Goal: Check status: Check status

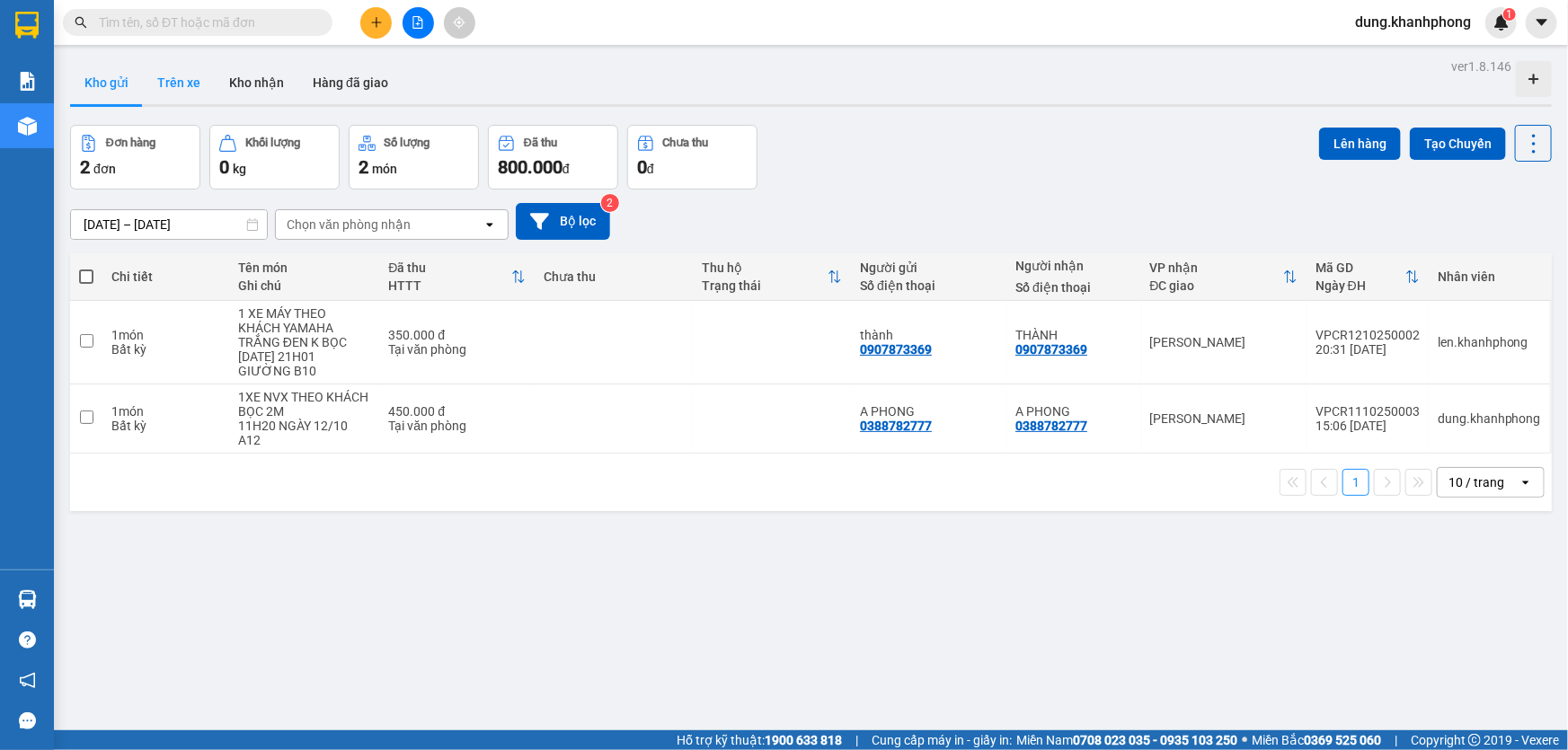
click at [182, 81] on button "Trên xe" at bounding box center [179, 83] width 72 height 43
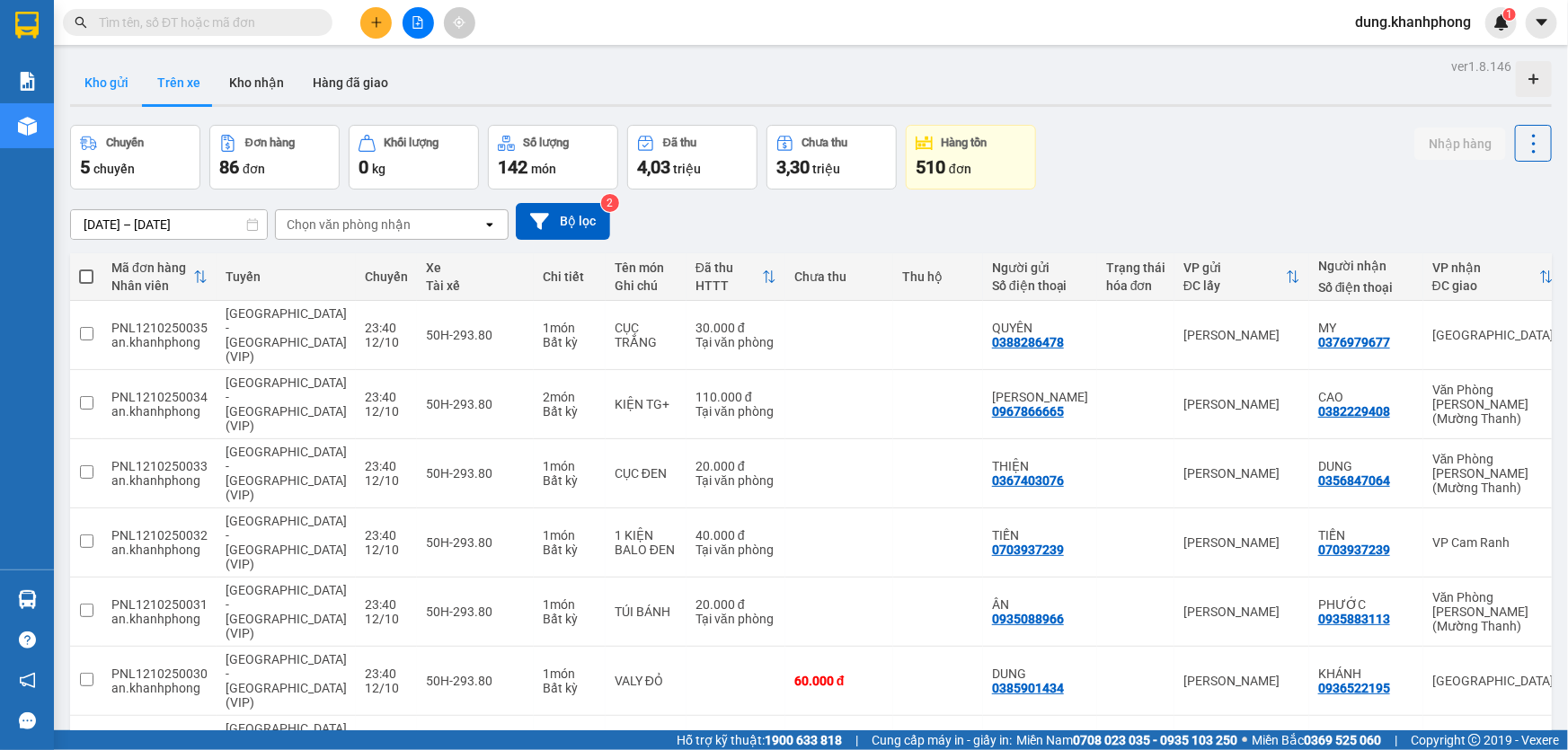
click at [100, 87] on button "Kho gửi" at bounding box center [106, 83] width 73 height 43
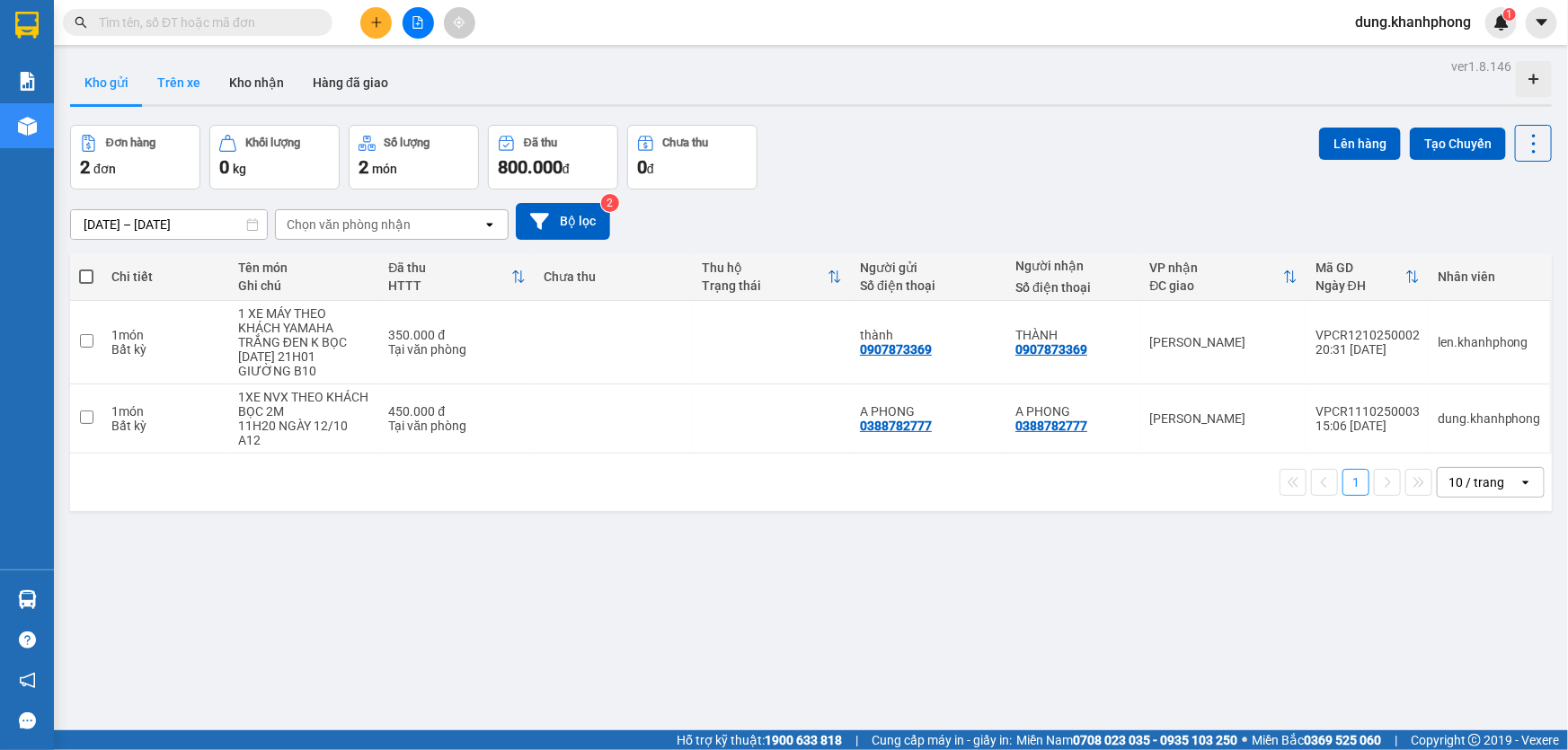
click at [186, 75] on button "Trên xe" at bounding box center [179, 83] width 72 height 43
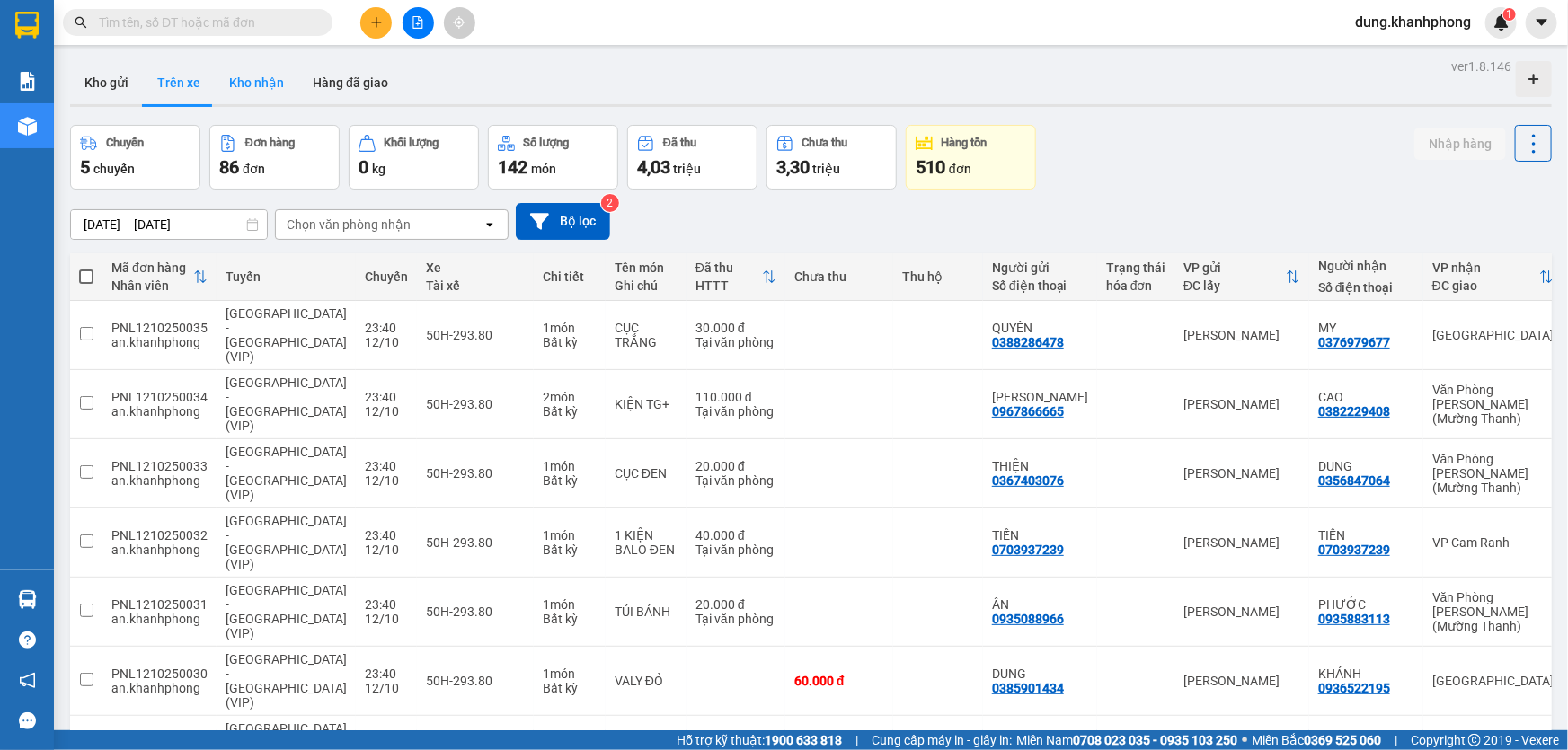
click at [283, 77] on button "Kho nhận" at bounding box center [256, 83] width 84 height 43
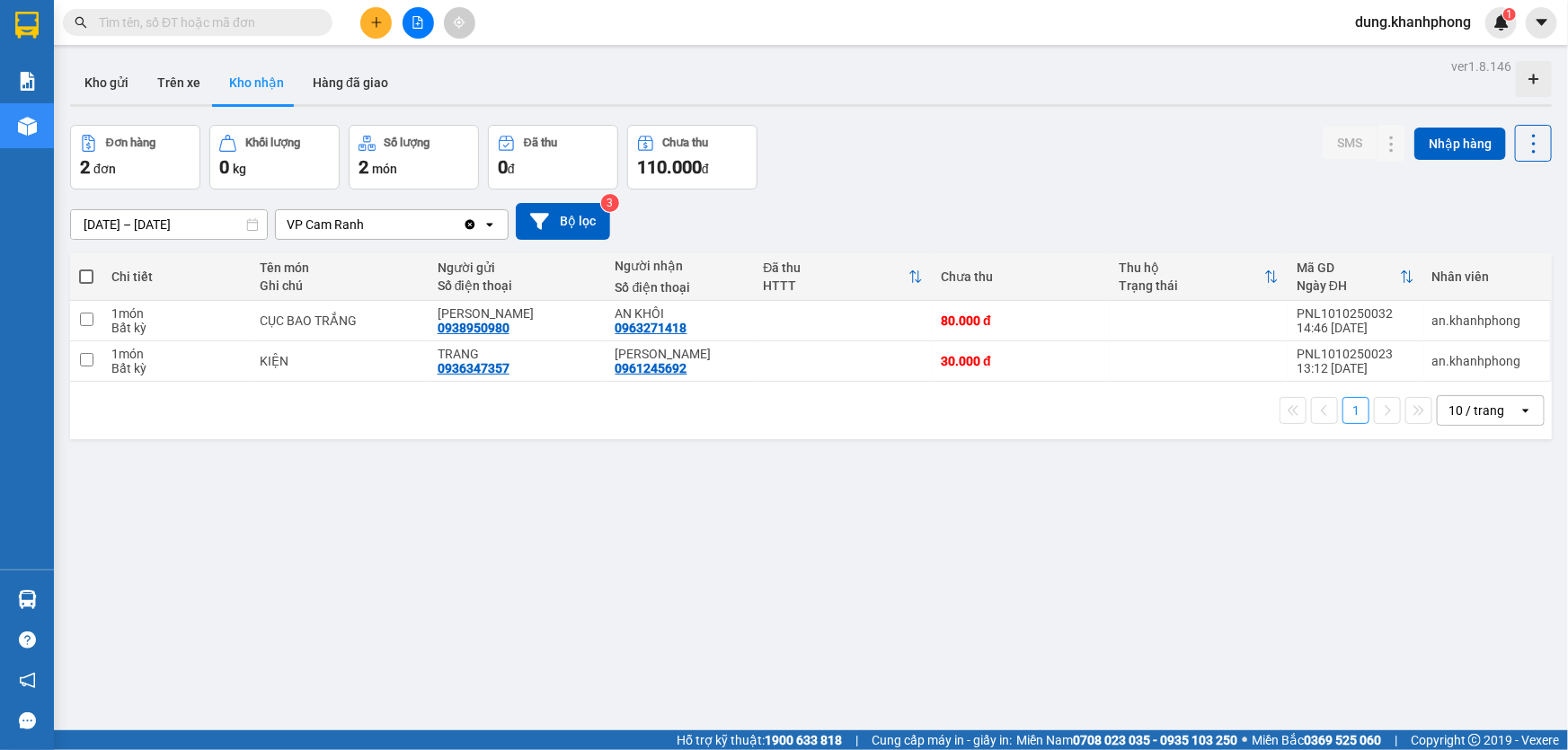
click at [226, 21] on input "text" at bounding box center [205, 22] width 212 height 19
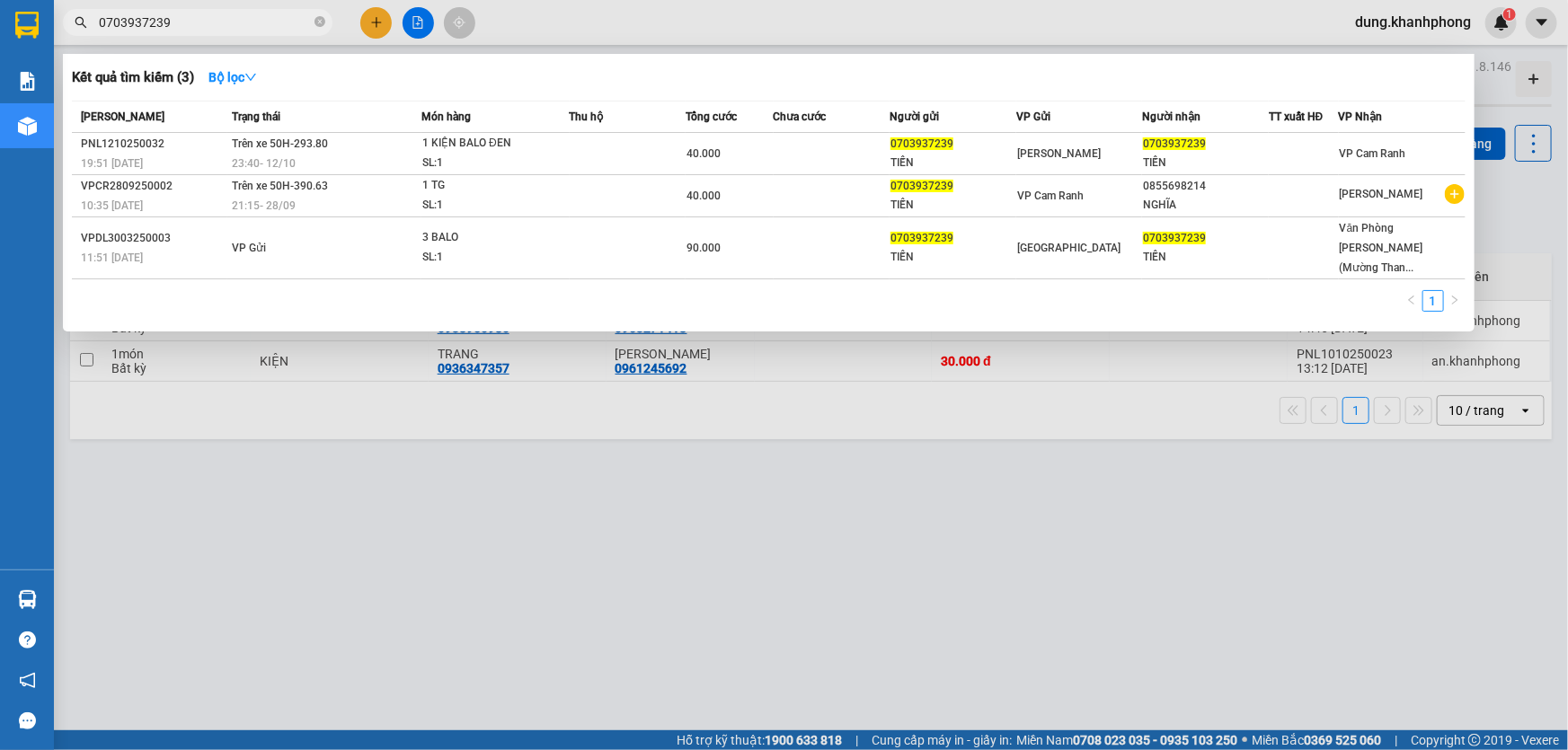
type input "0703937239"
click at [314, 26] on span "0703937239" at bounding box center [198, 22] width 270 height 27
click at [319, 23] on icon "close-circle" at bounding box center [320, 21] width 11 height 11
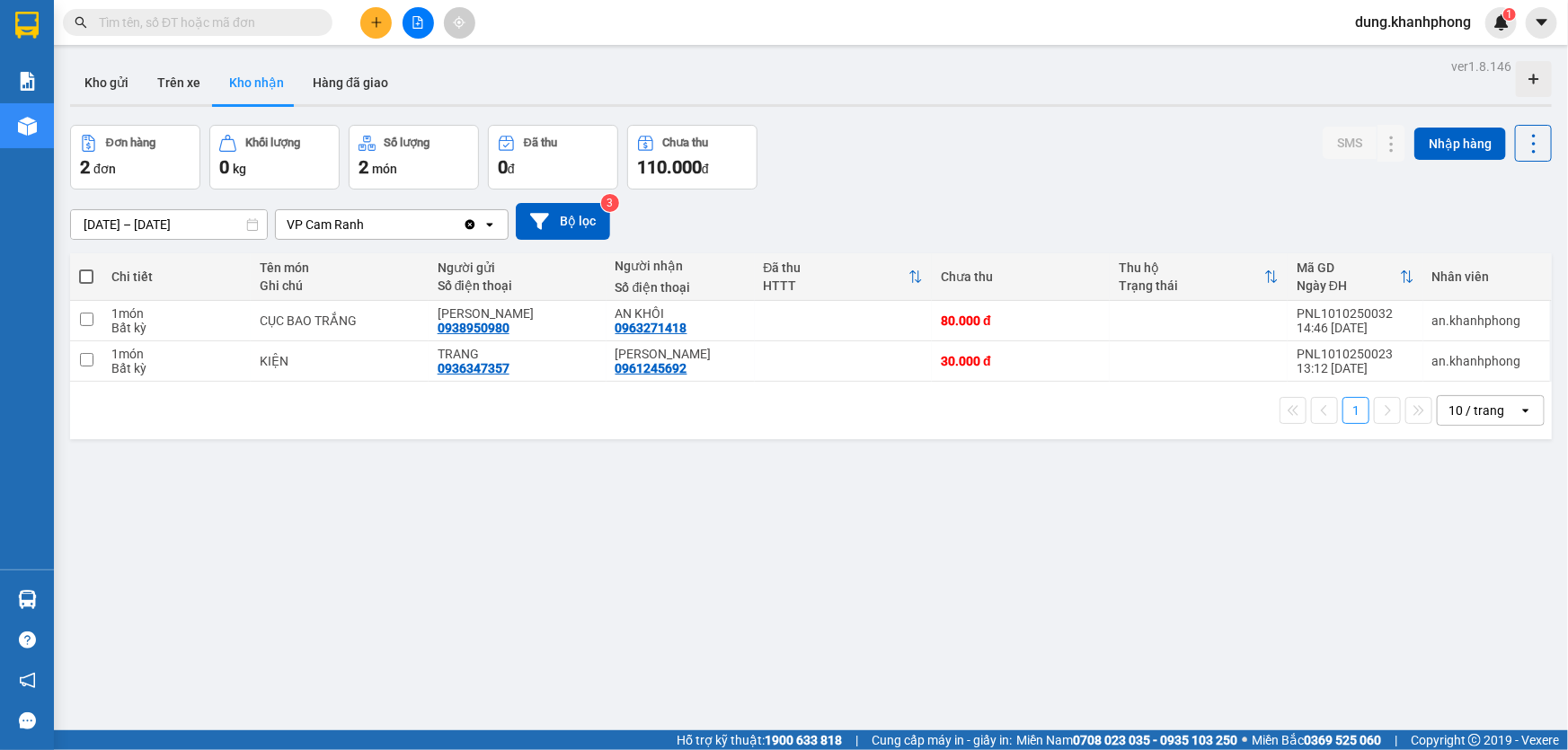
click at [254, 31] on input "text" at bounding box center [205, 22] width 212 height 19
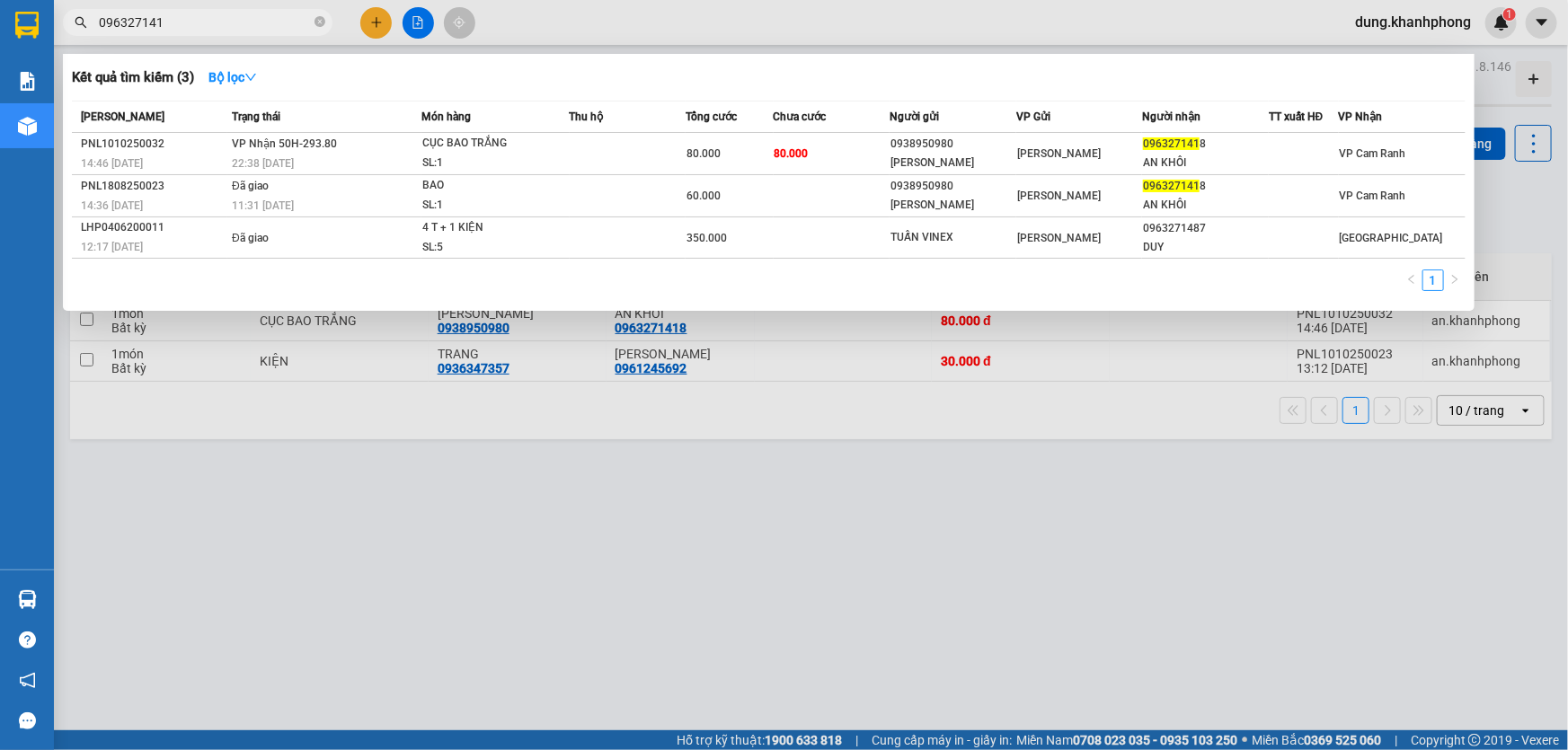
type input "0963271418"
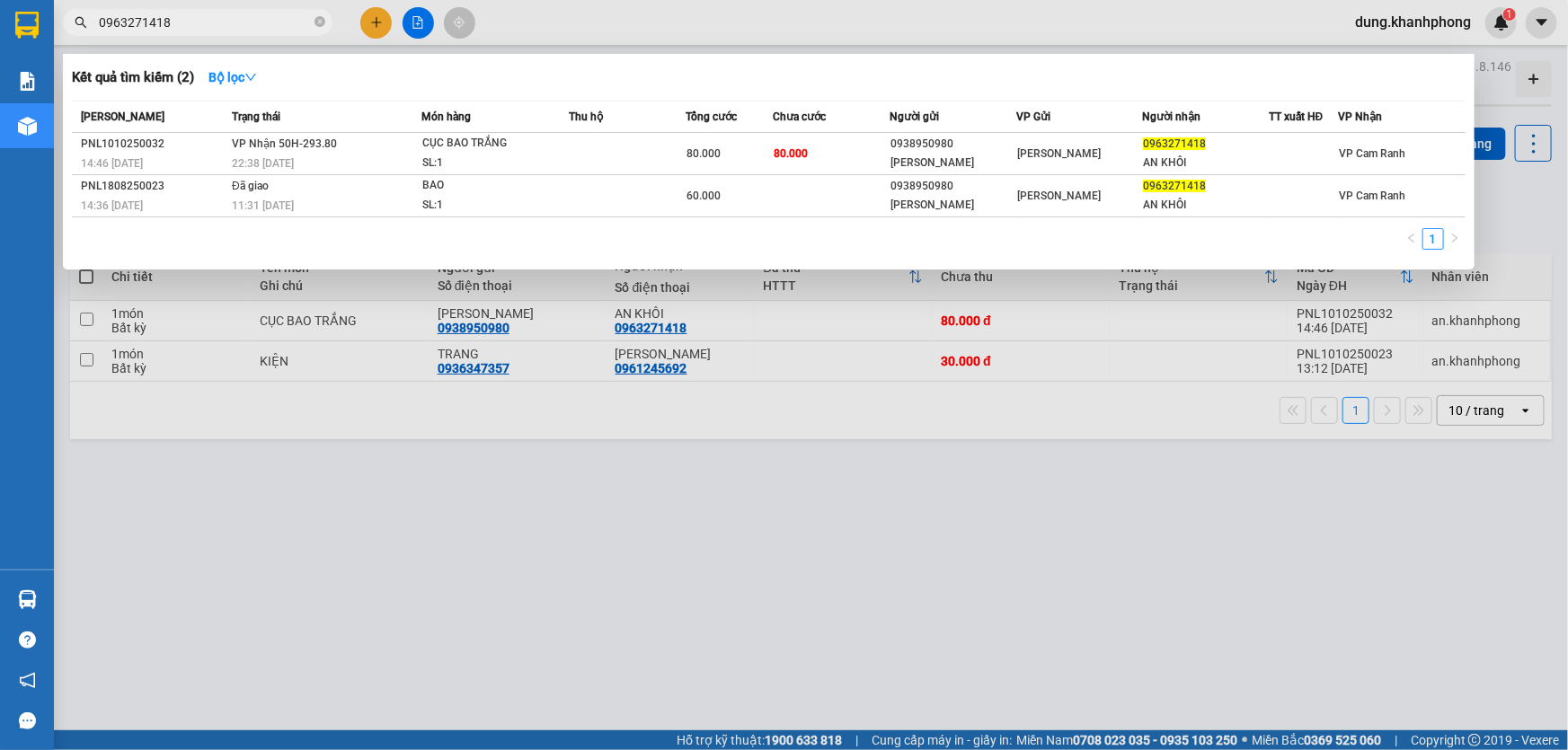
click at [187, 25] on input "0963271418" at bounding box center [205, 22] width 212 height 19
drag, startPoint x: 320, startPoint y: 19, endPoint x: 306, endPoint y: 18, distance: 14.0
click at [315, 18] on icon "close-circle" at bounding box center [320, 21] width 11 height 11
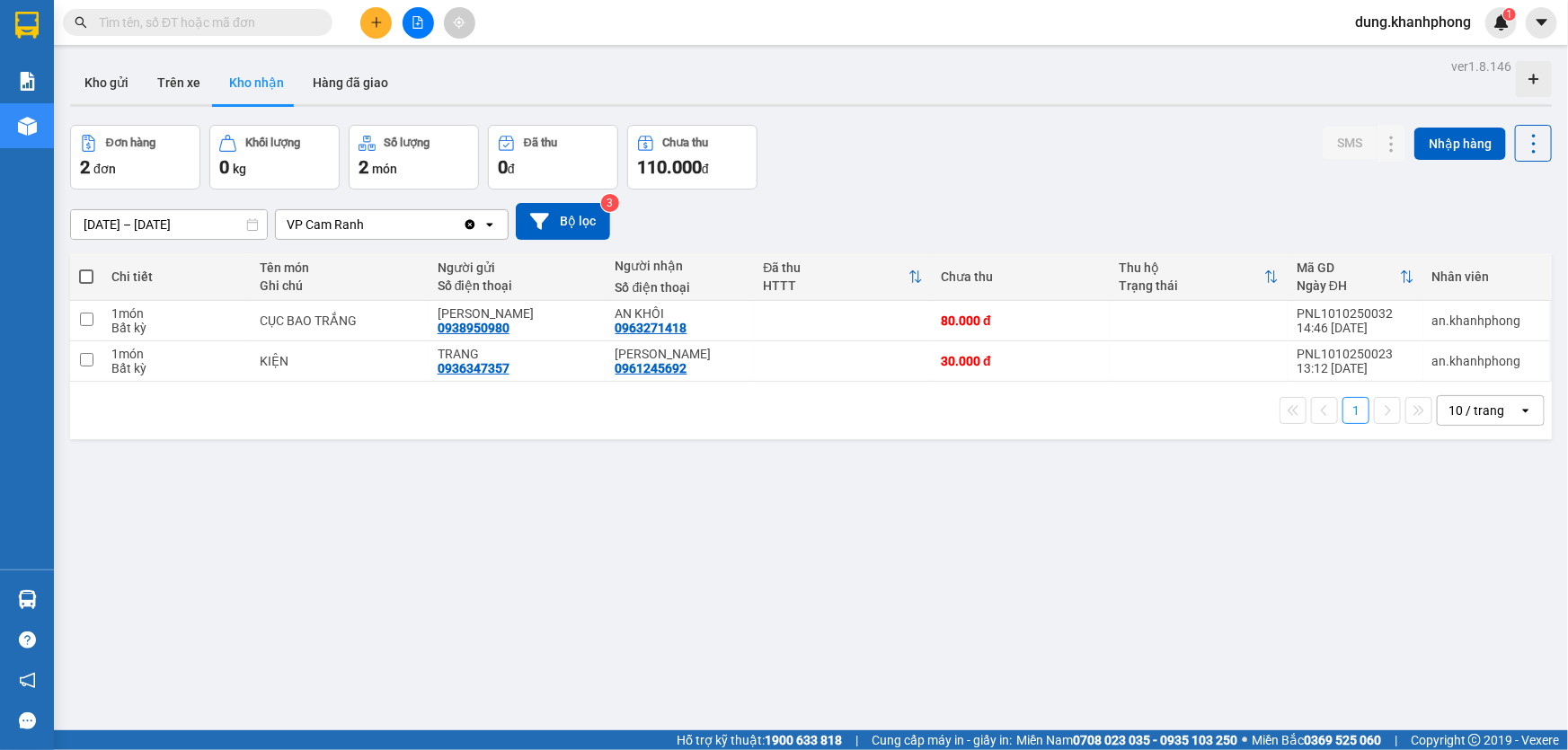
click at [236, 20] on input "text" at bounding box center [205, 22] width 212 height 19
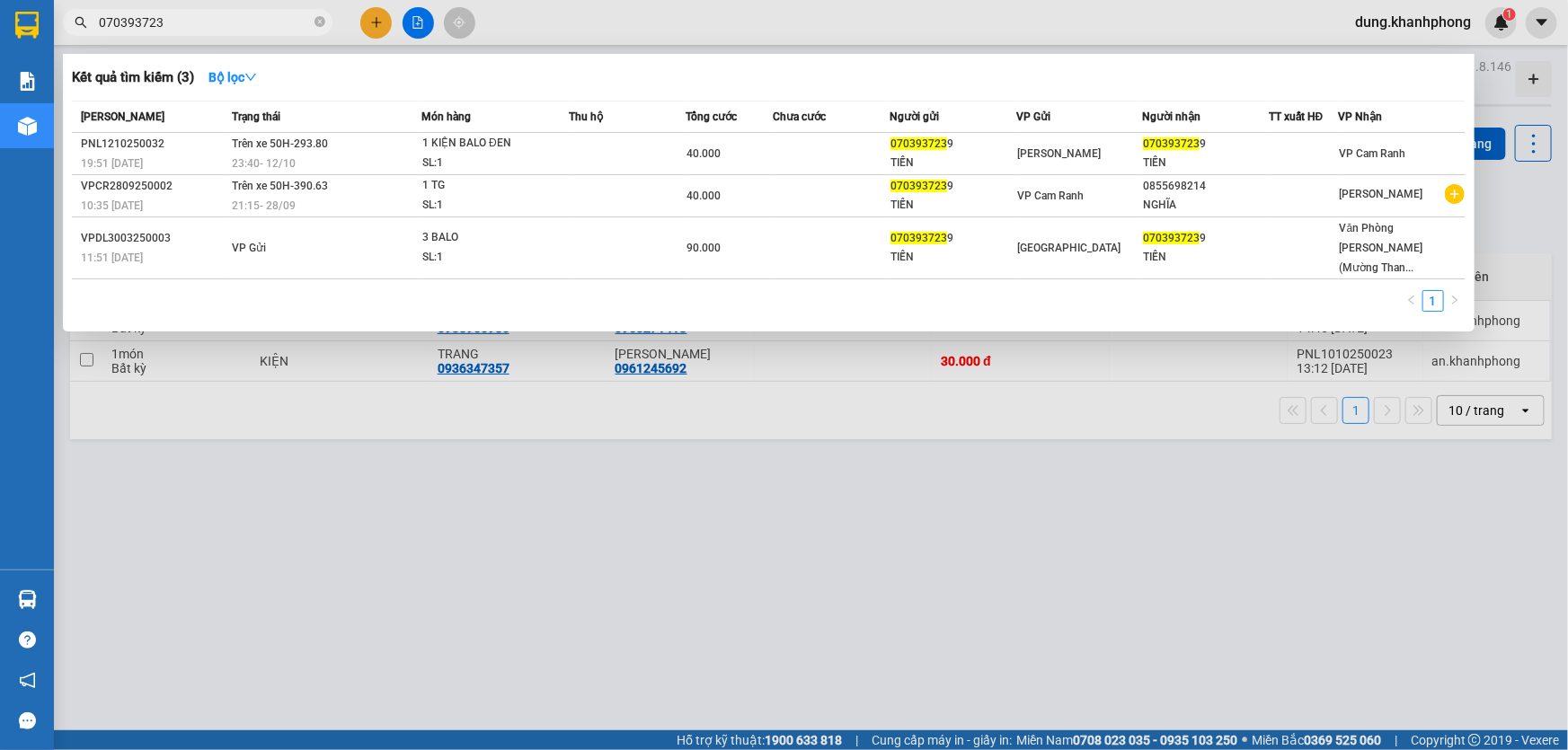
type input "0703937239"
click at [321, 21] on icon "close-circle" at bounding box center [320, 21] width 11 height 11
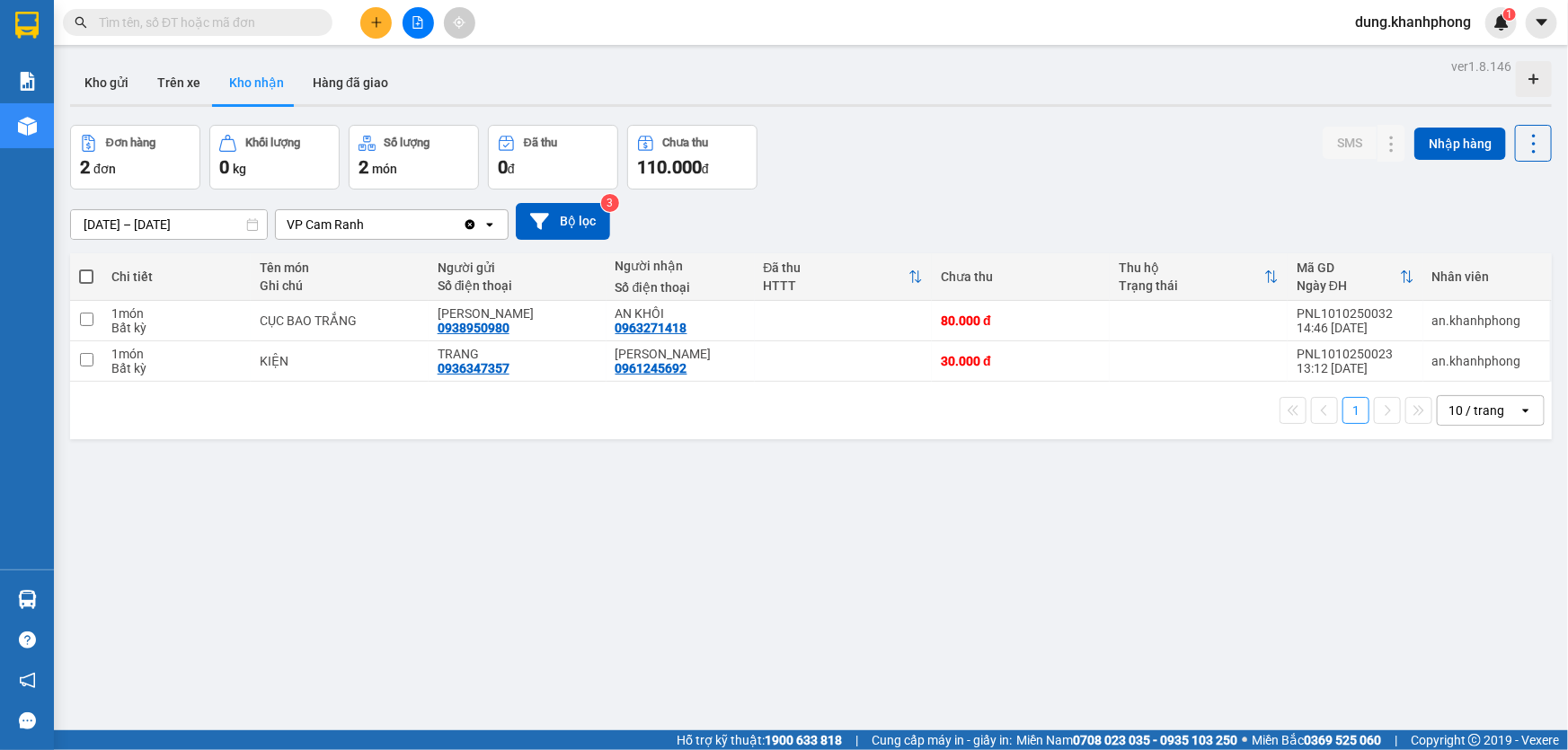
click at [224, 24] on input "text" at bounding box center [205, 22] width 212 height 19
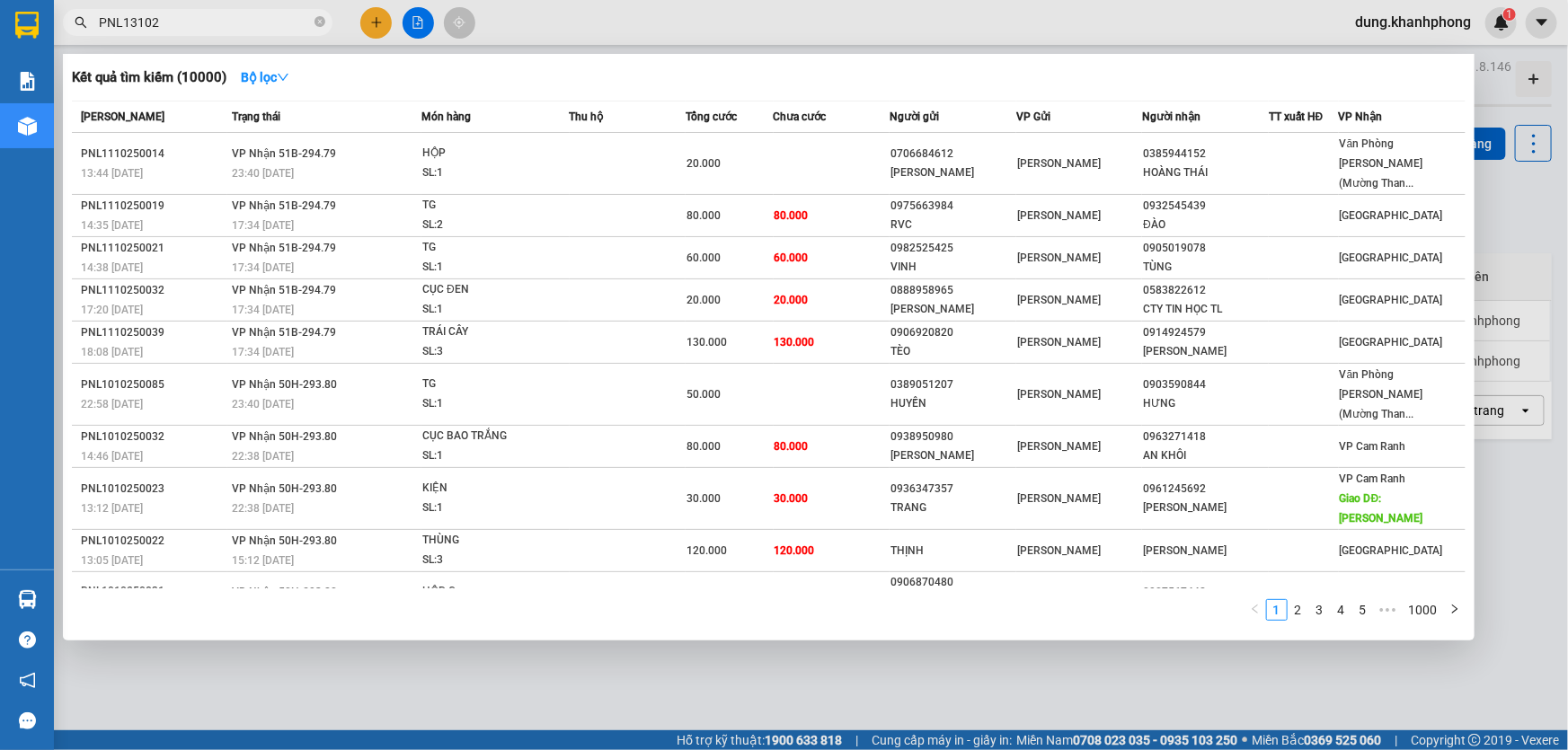
type input "PNL131025"
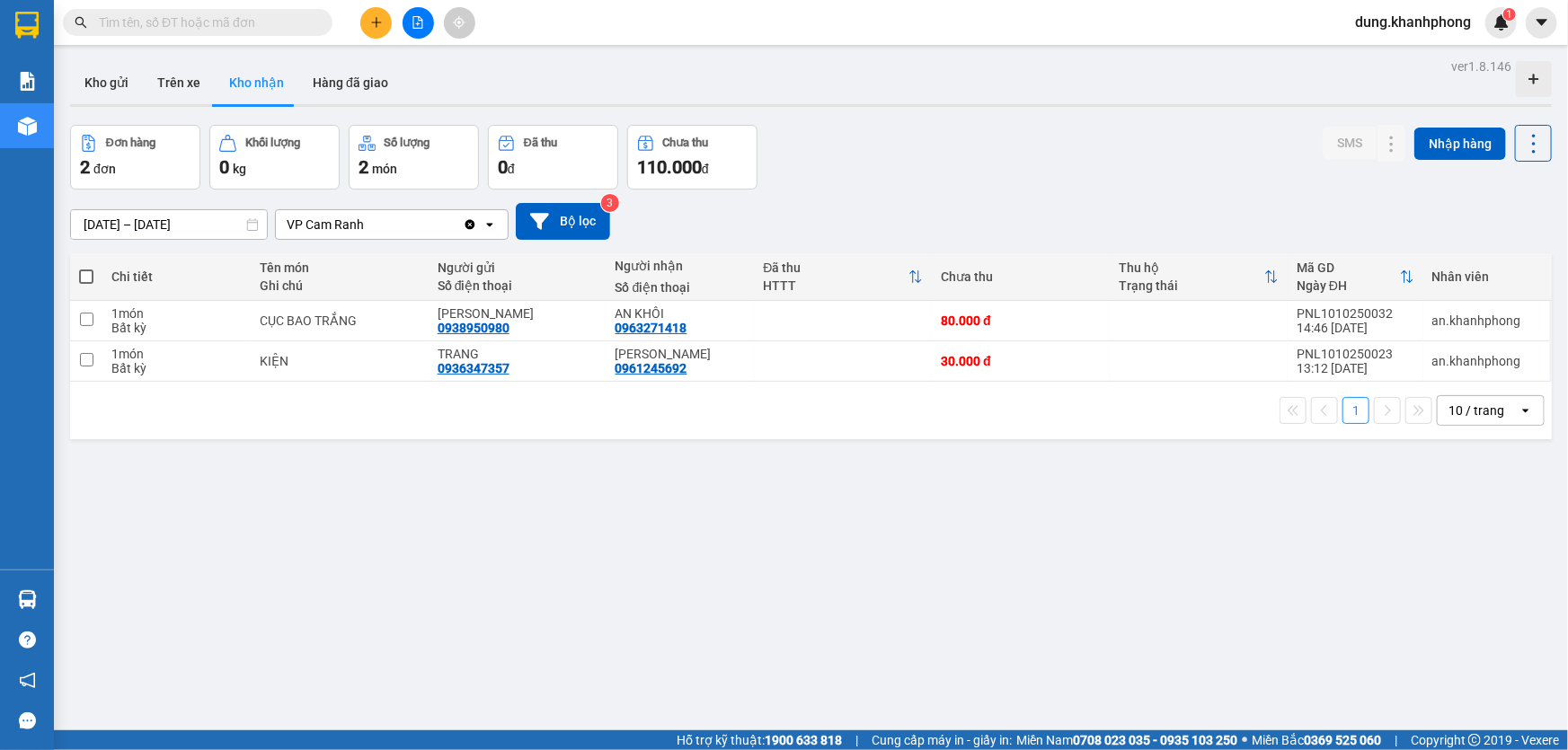
click at [191, 25] on input "text" at bounding box center [205, 22] width 212 height 19
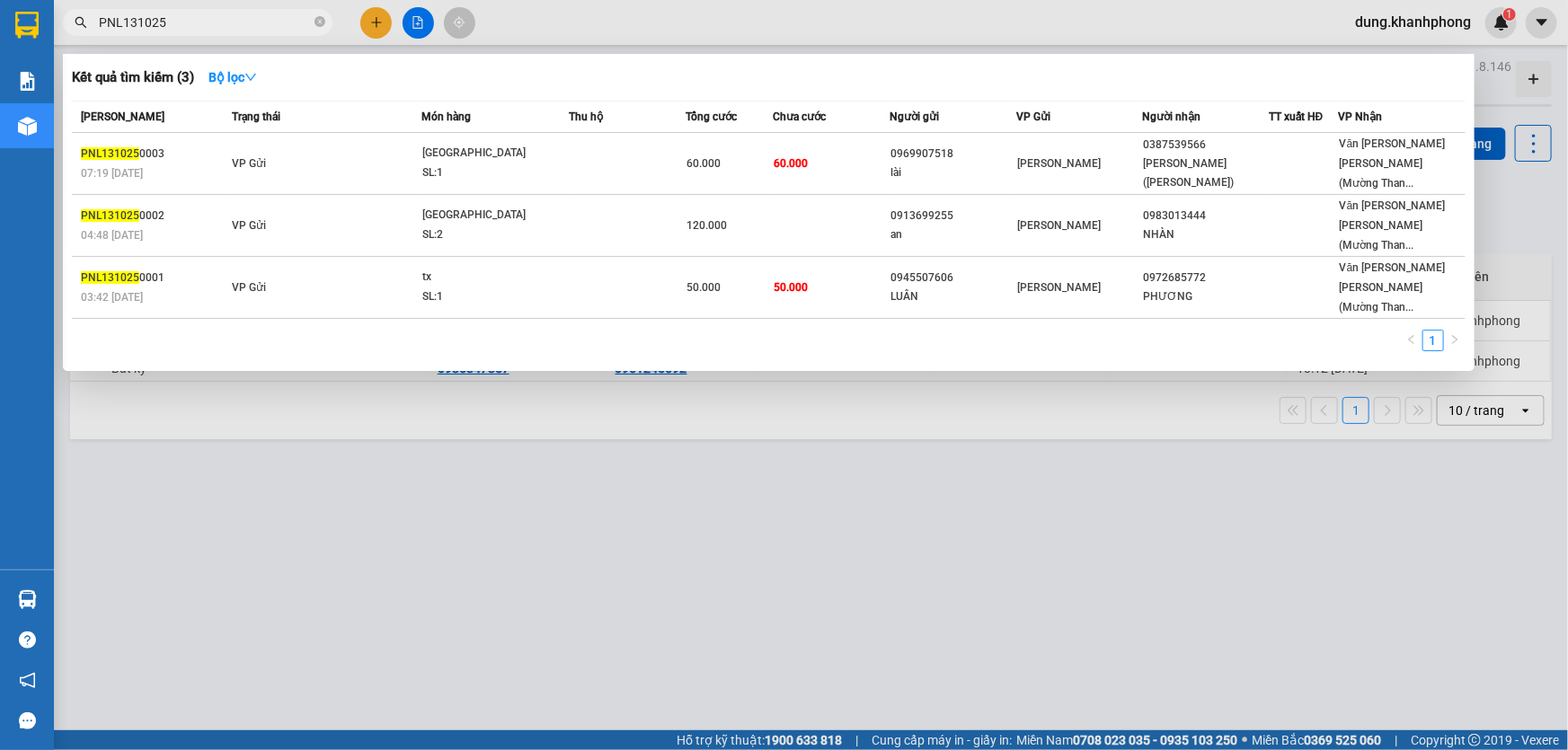
click at [1070, 563] on div at bounding box center [784, 375] width 1568 height 750
click at [192, 19] on input "PNL131025" at bounding box center [205, 22] width 212 height 19
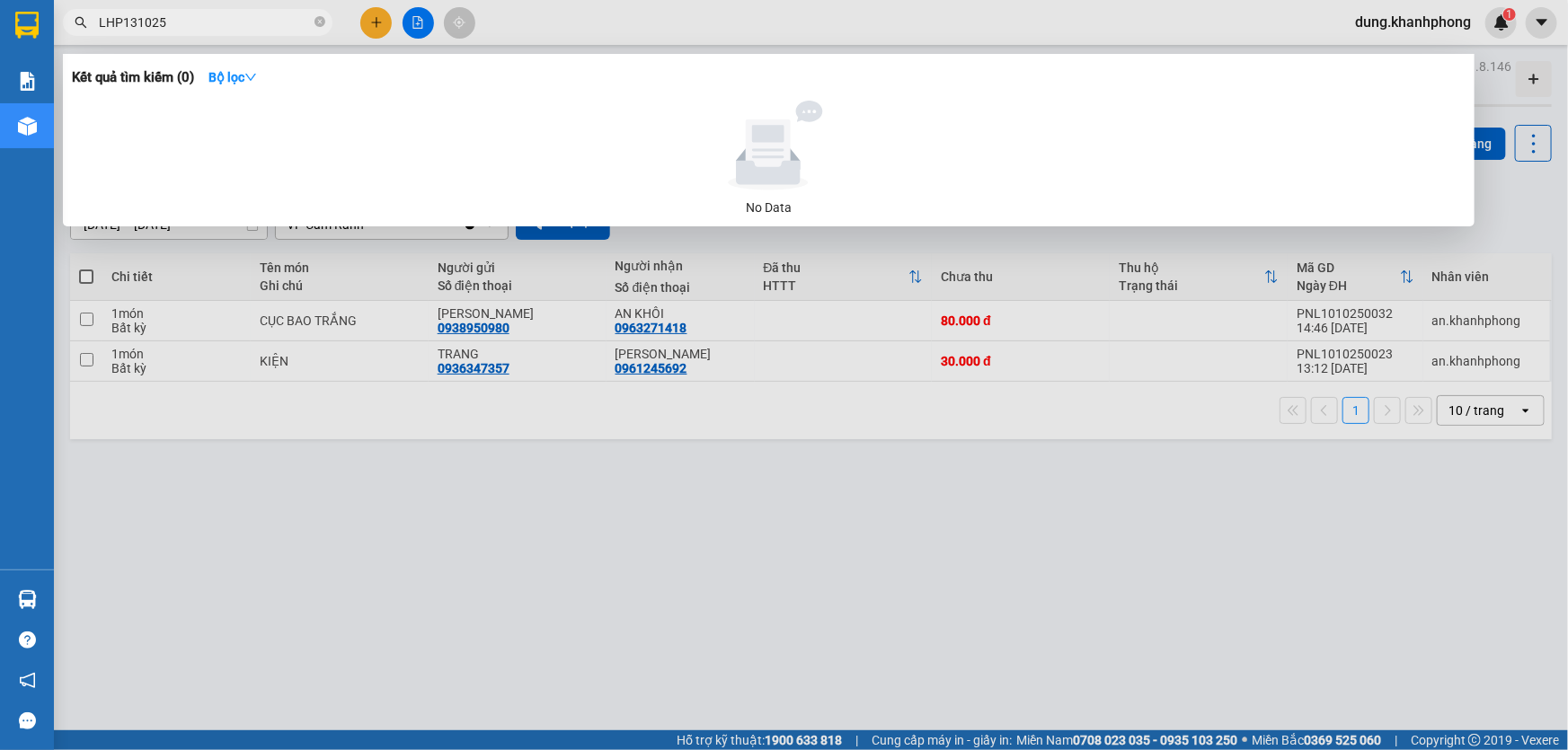
type input "LHP131025"
click at [618, 26] on div at bounding box center [784, 375] width 1568 height 750
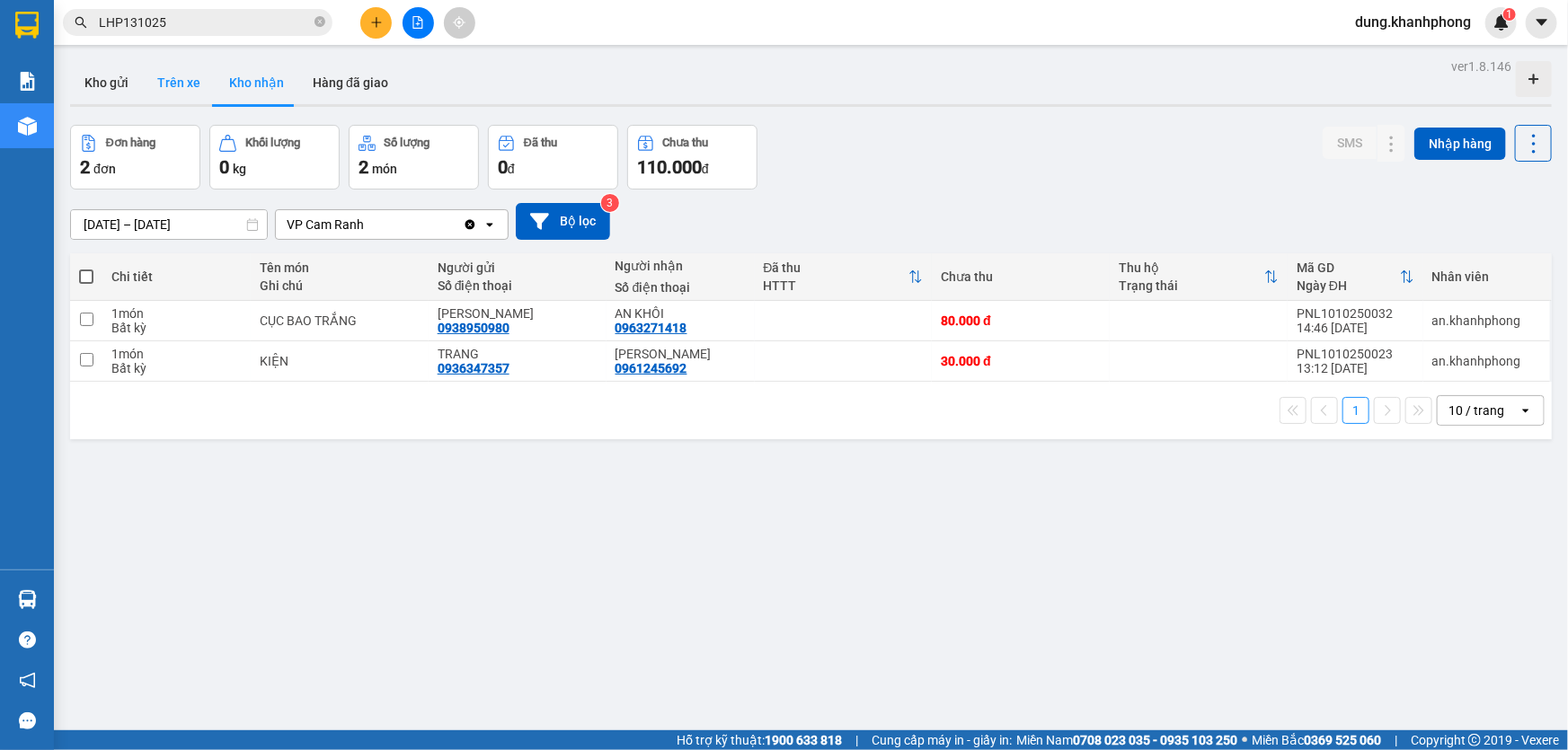
click at [178, 85] on button "Trên xe" at bounding box center [179, 83] width 72 height 43
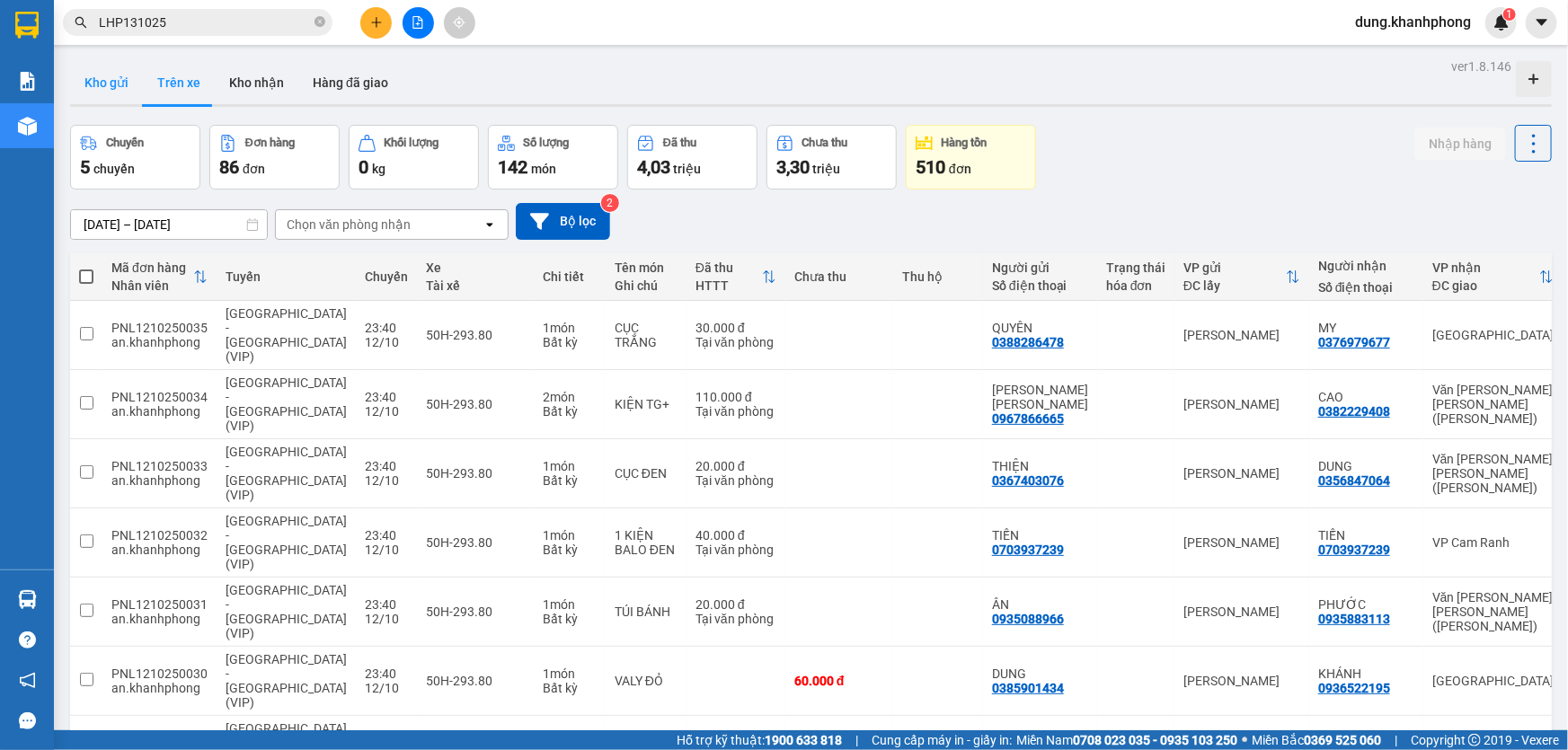
click at [107, 82] on button "Kho gửi" at bounding box center [106, 83] width 73 height 43
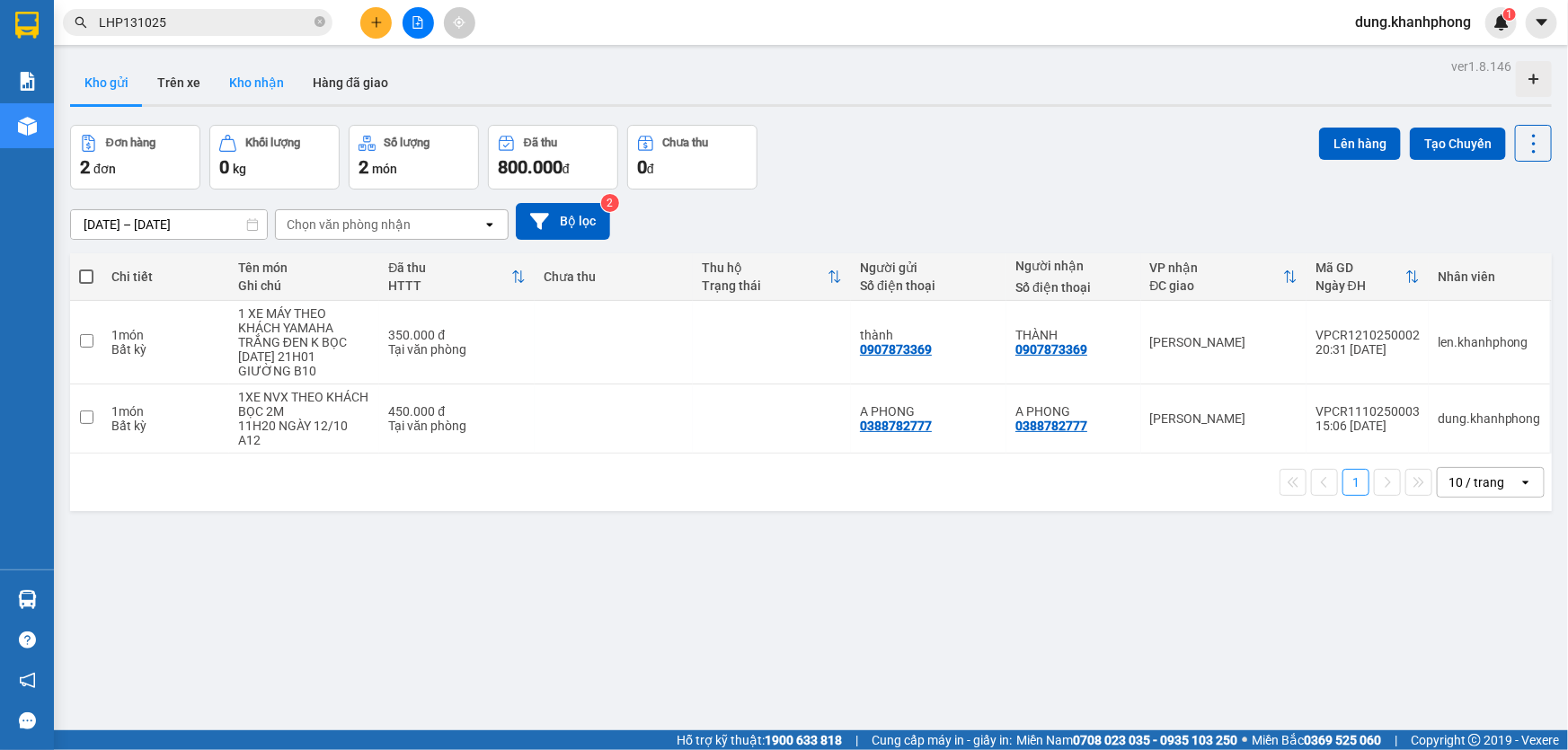
click at [260, 87] on button "Kho nhận" at bounding box center [256, 83] width 84 height 43
